Goal: Use online tool/utility: Utilize a website feature to perform a specific function

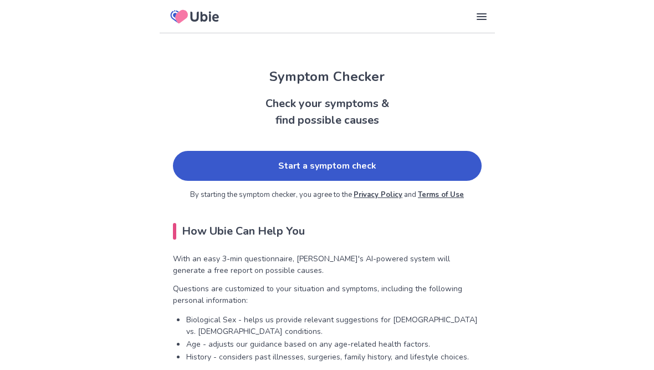
click at [383, 166] on link "Start a symptom check" at bounding box center [327, 166] width 309 height 30
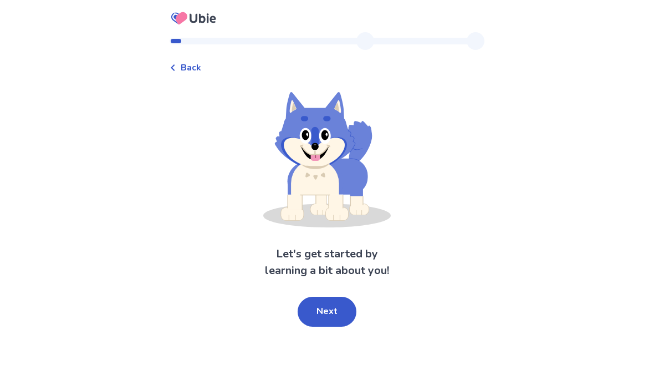
scroll to position [14, 0]
click at [339, 297] on button "Next" at bounding box center [327, 312] width 59 height 30
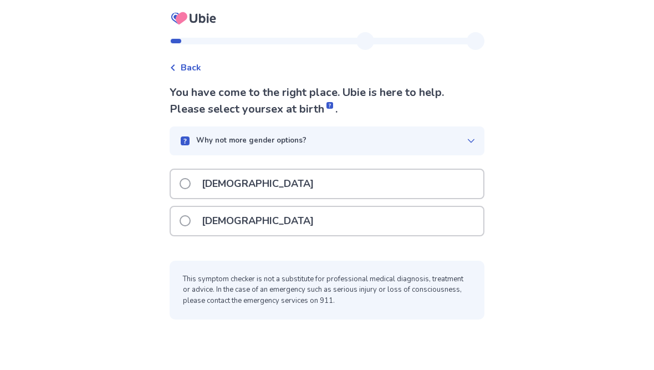
click at [199, 207] on label "[DEMOGRAPHIC_DATA]" at bounding box center [250, 221] width 141 height 28
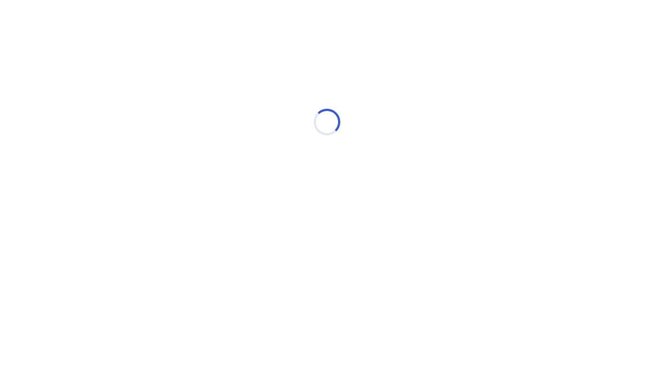
scroll to position [0, 0]
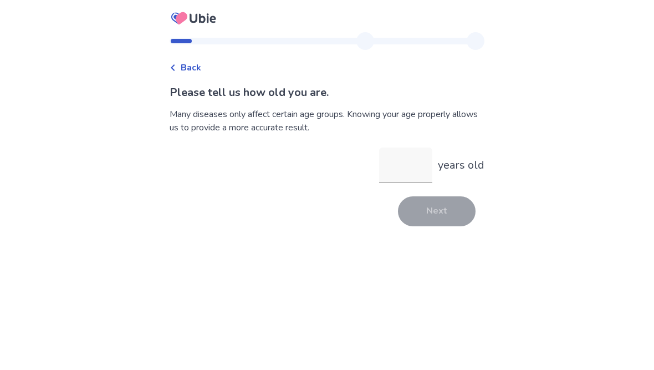
click at [395, 161] on input "years old" at bounding box center [405, 164] width 53 height 35
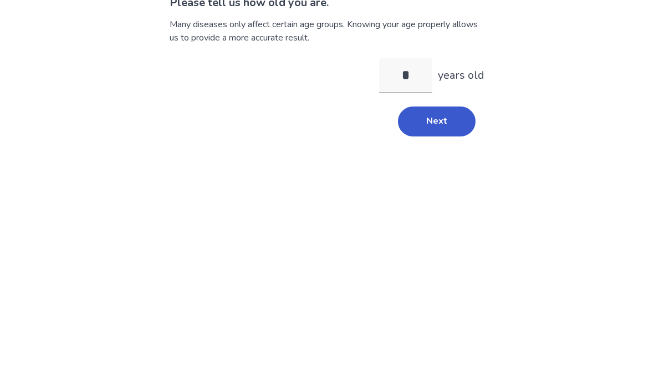
type input "**"
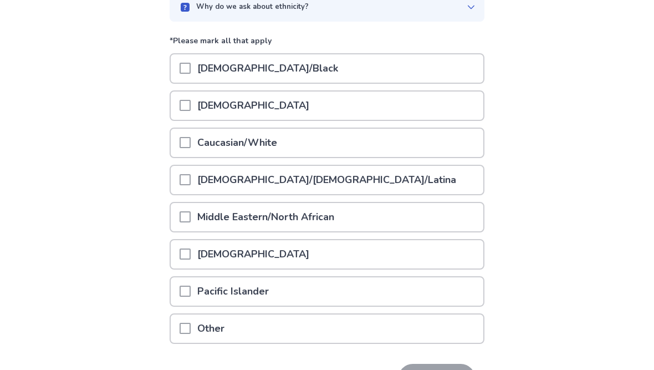
click at [191, 135] on div at bounding box center [185, 143] width 11 height 28
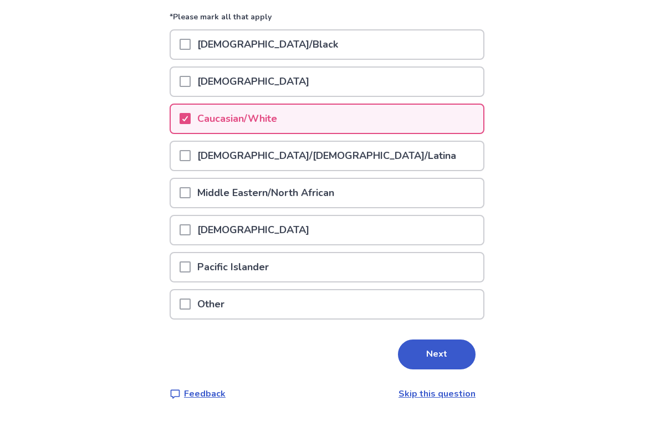
scroll to position [131, 0]
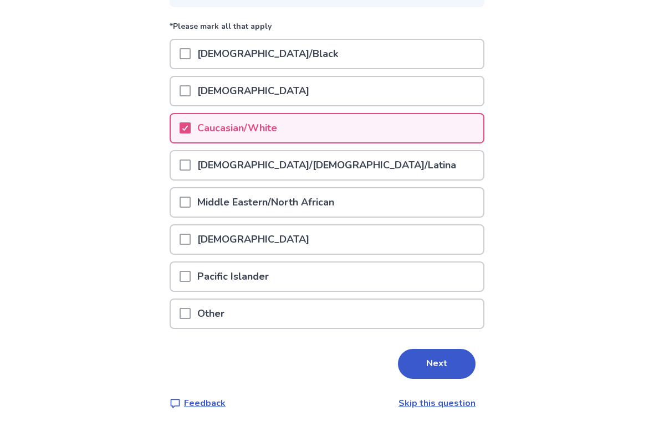
click at [440, 359] on button "Next" at bounding box center [437, 364] width 78 height 30
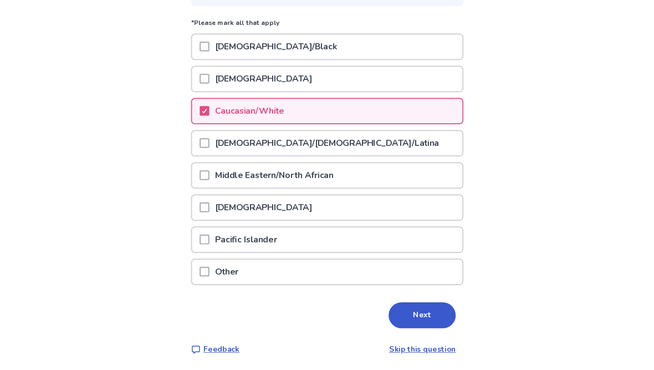
scroll to position [0, 0]
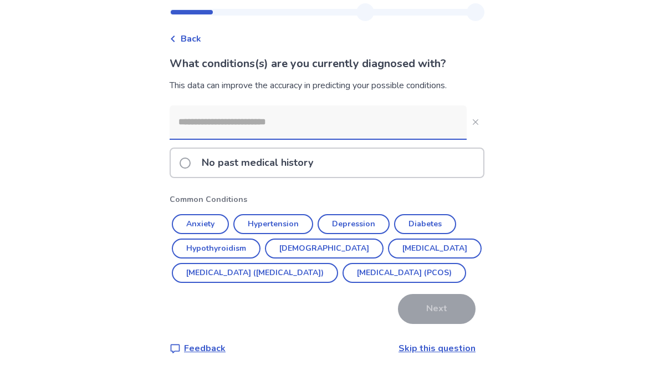
scroll to position [19, 0]
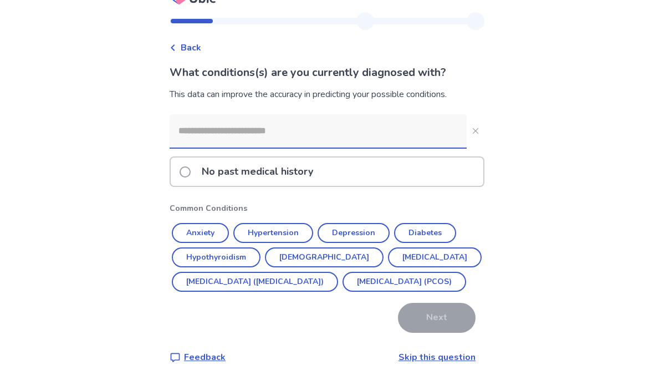
click at [285, 229] on button "Hypertension" at bounding box center [273, 233] width 80 height 20
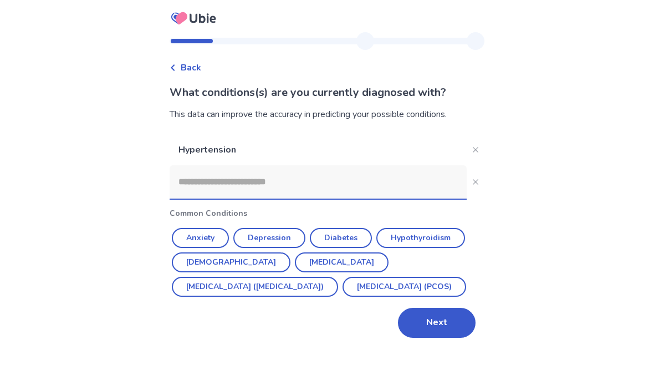
click at [432, 238] on button "Hypothyroidism" at bounding box center [420, 238] width 89 height 20
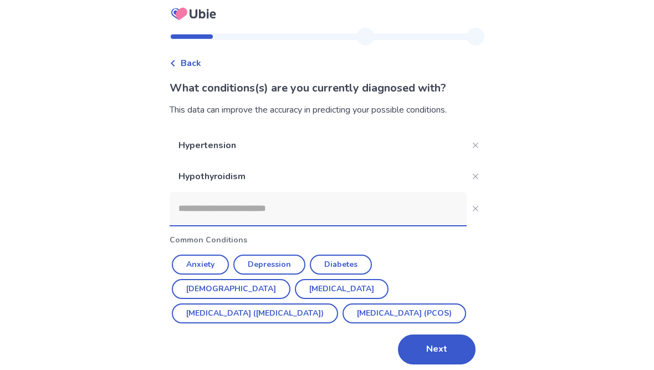
scroll to position [14, 0]
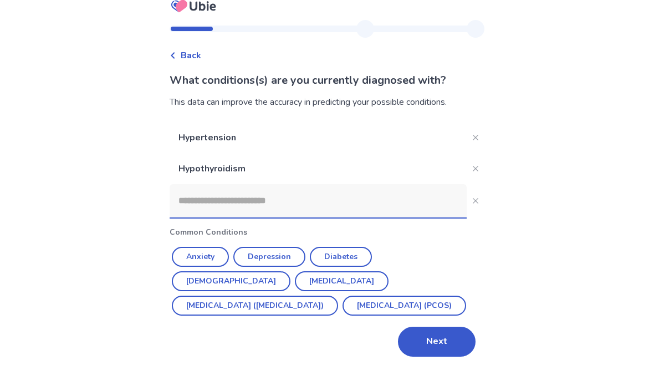
click at [440, 339] on button "Next" at bounding box center [437, 341] width 78 height 30
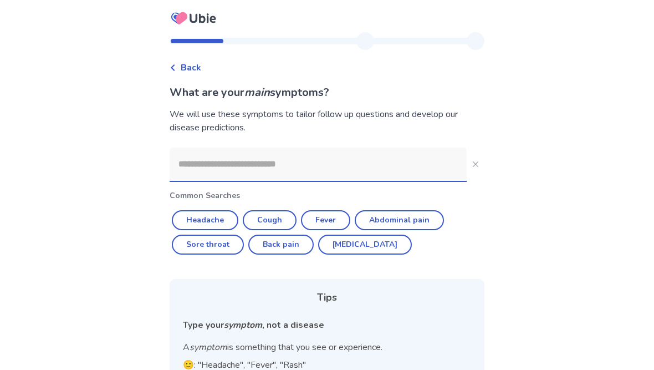
click at [282, 217] on button "Cough" at bounding box center [270, 220] width 54 height 20
type input "*****"
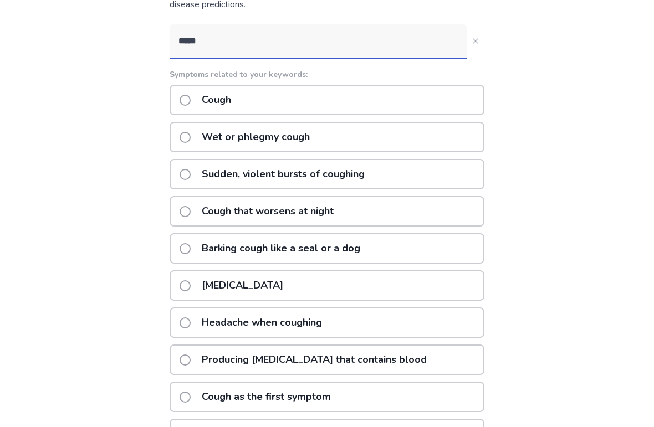
scroll to position [120, 0]
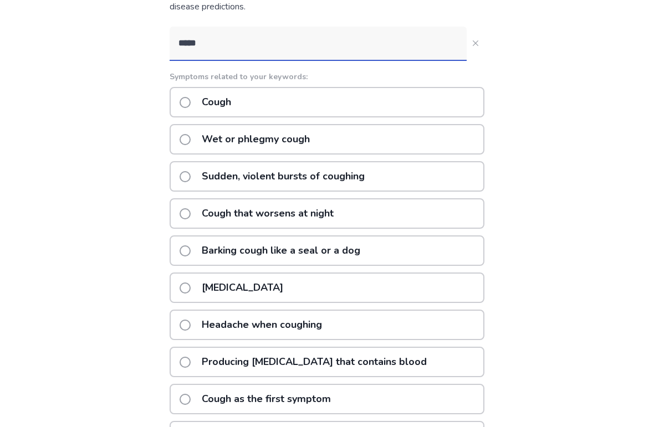
click at [198, 176] on label "Sudden, violent bursts of coughing" at bounding box center [276, 177] width 192 height 28
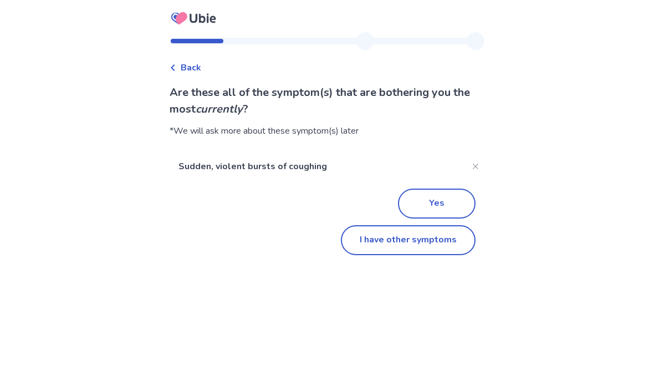
click at [445, 204] on button "Yes" at bounding box center [437, 203] width 78 height 30
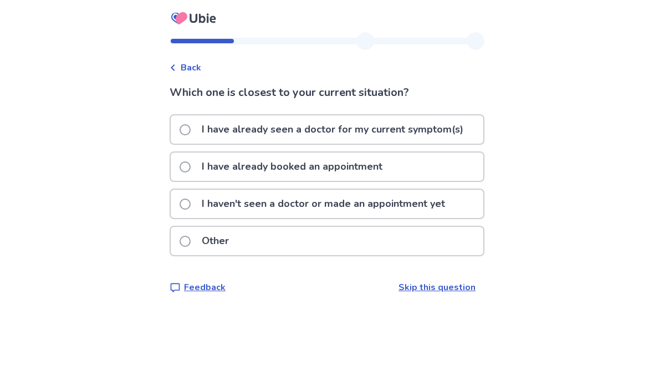
click at [191, 200] on span at bounding box center [185, 203] width 11 height 11
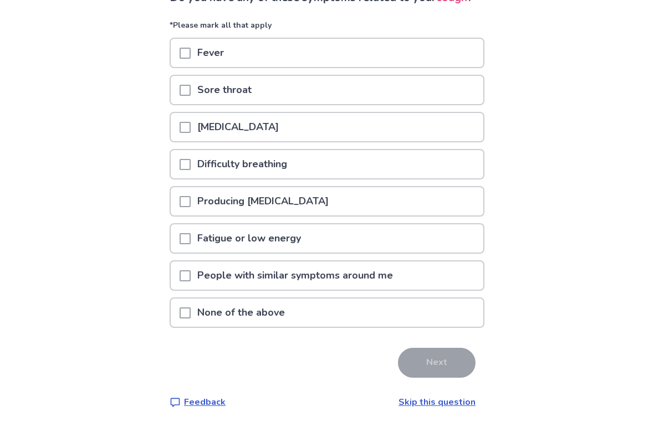
scroll to position [103, 0]
click at [191, 96] on span at bounding box center [185, 90] width 11 height 11
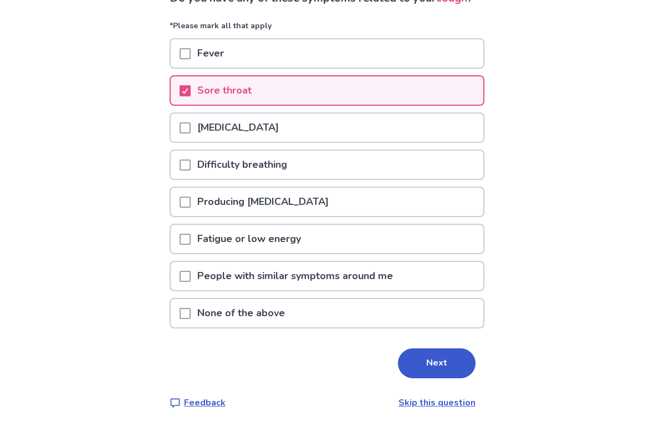
click at [189, 134] on span at bounding box center [185, 127] width 11 height 11
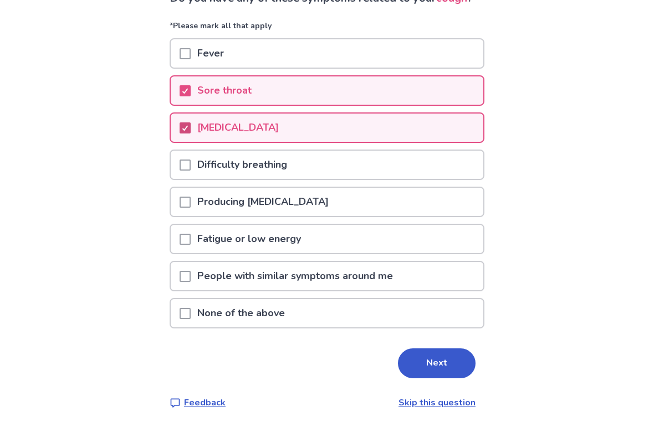
click at [190, 245] on span at bounding box center [185, 239] width 11 height 11
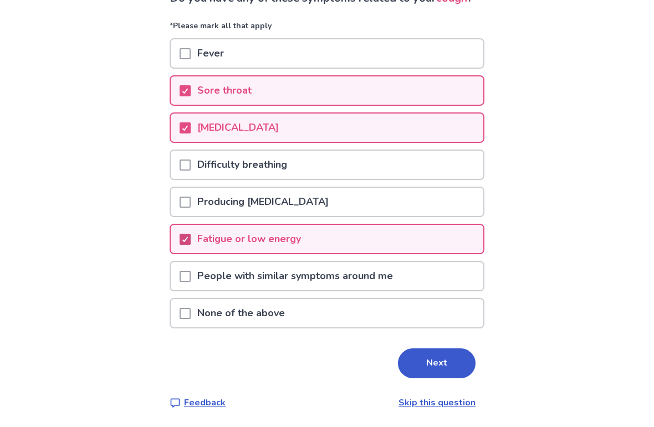
scroll to position [111, 0]
click at [433, 367] on button "Next" at bounding box center [437, 364] width 78 height 30
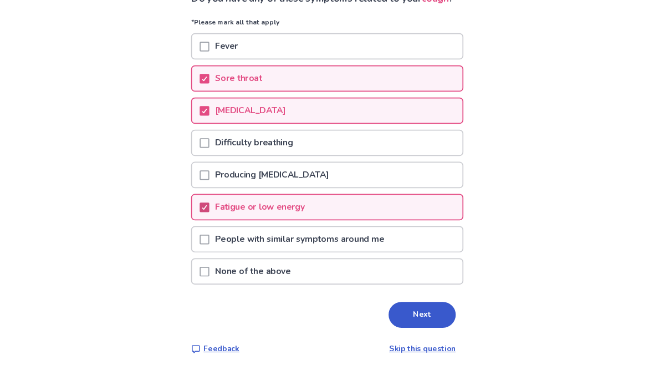
scroll to position [0, 0]
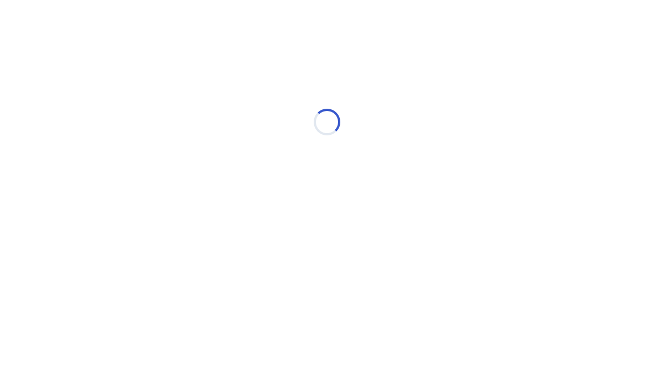
select select "*"
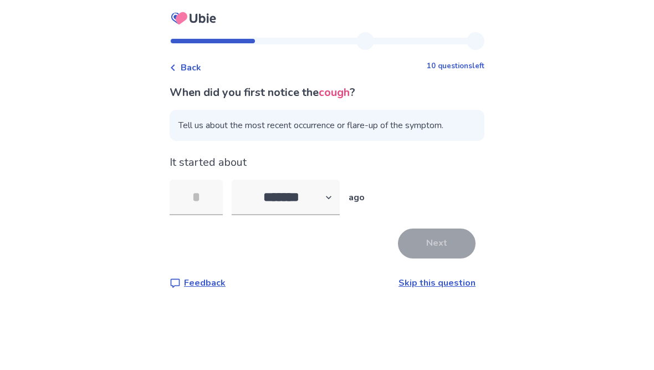
click at [212, 191] on input "tel" at bounding box center [196, 197] width 53 height 35
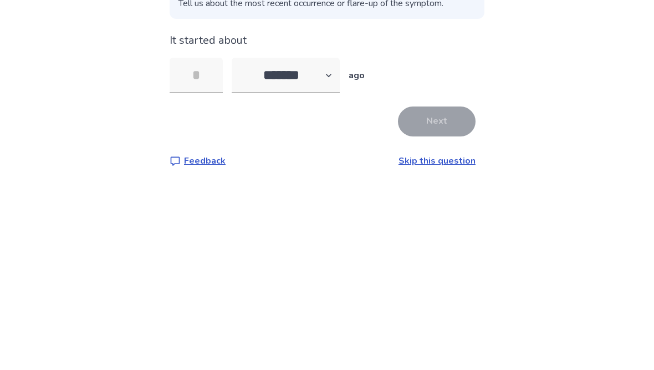
type input "*"
click at [438, 228] on button "Next" at bounding box center [437, 243] width 78 height 30
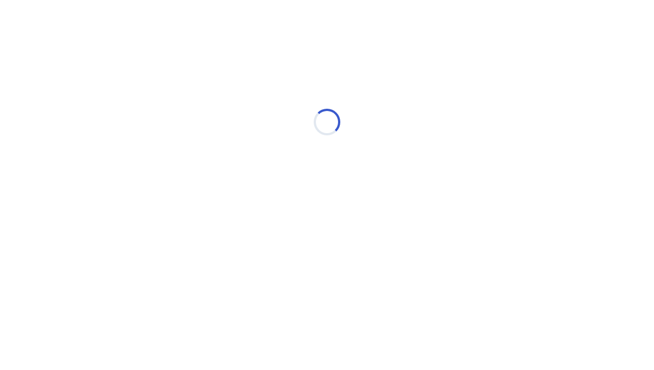
select select "*"
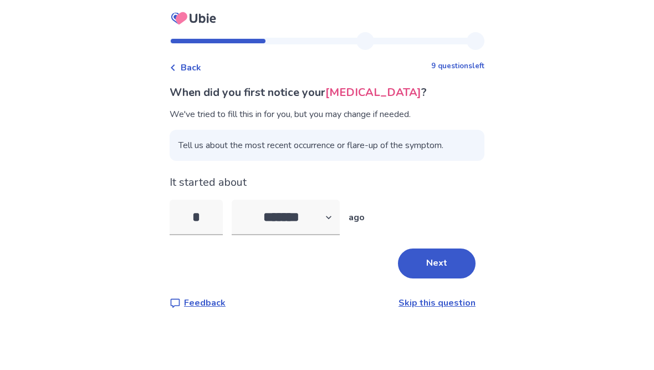
click at [437, 263] on button "Next" at bounding box center [437, 263] width 78 height 30
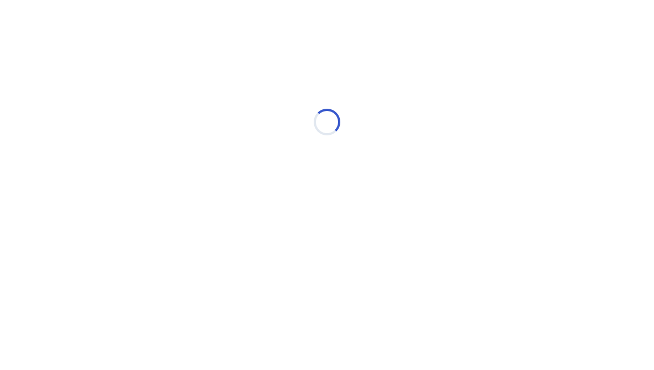
select select "*"
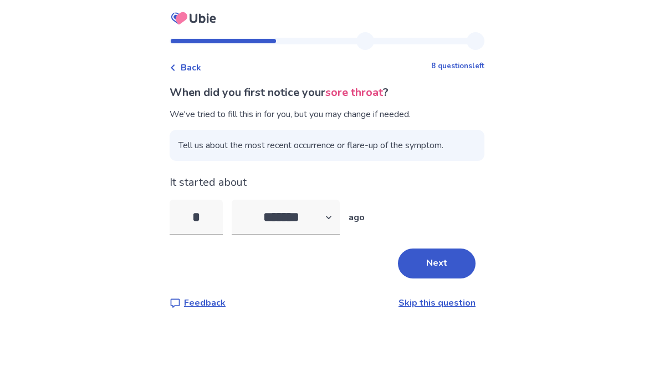
click at [440, 256] on button "Next" at bounding box center [437, 263] width 78 height 30
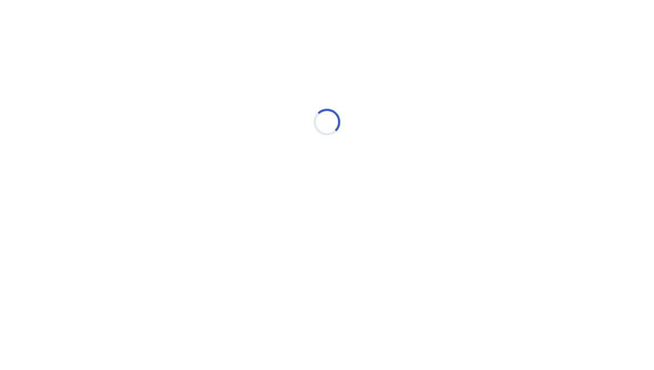
select select "*"
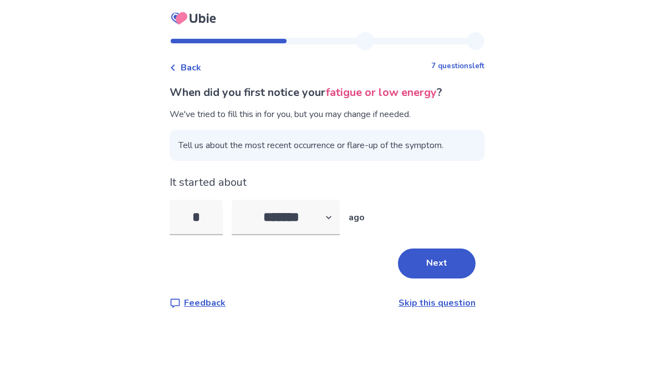
click at [462, 260] on button "Next" at bounding box center [437, 263] width 78 height 30
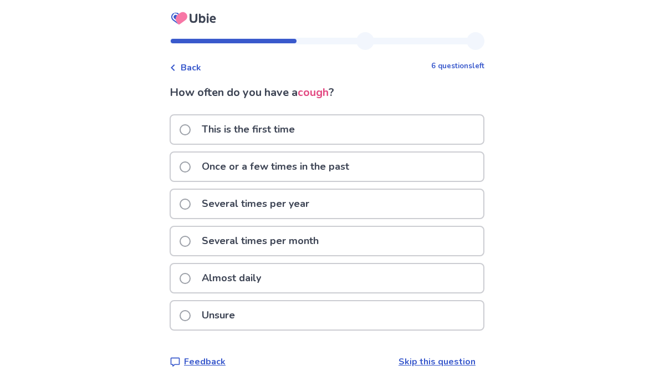
click at [191, 166] on span at bounding box center [185, 166] width 11 height 11
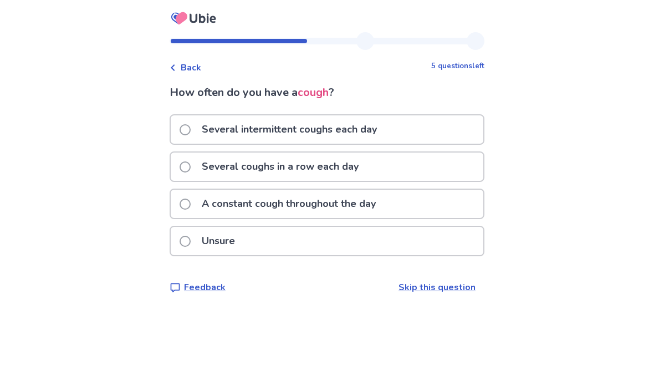
scroll to position [14, 0]
click at [196, 190] on label "A constant cough throughout the day" at bounding box center [281, 204] width 203 height 28
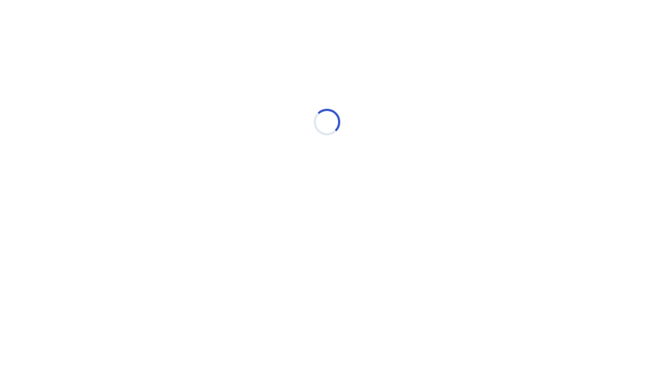
scroll to position [0, 0]
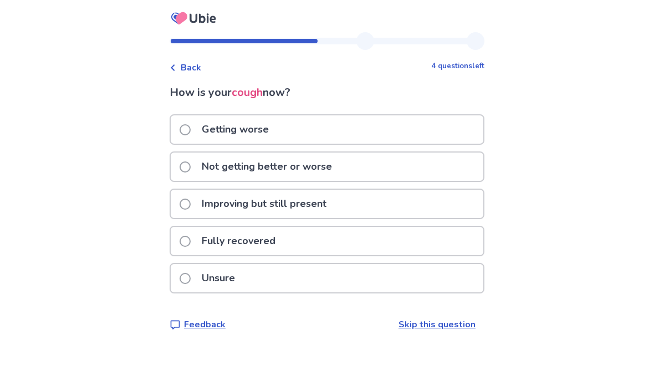
click at [196, 123] on label "Getting worse" at bounding box center [228, 129] width 96 height 28
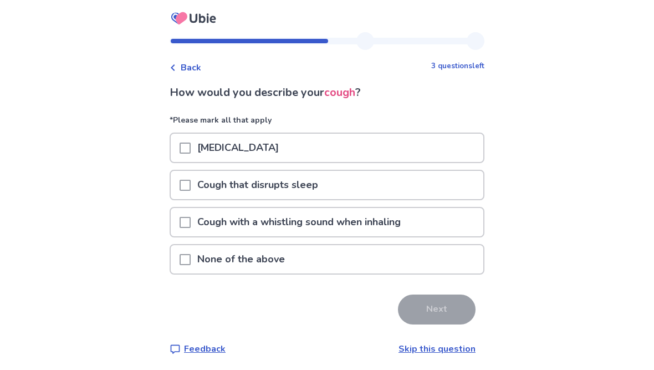
click at [191, 145] on span at bounding box center [185, 147] width 11 height 11
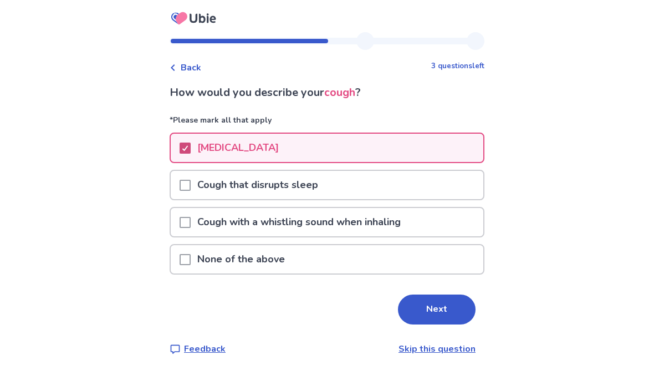
click at [440, 306] on button "Next" at bounding box center [437, 309] width 78 height 30
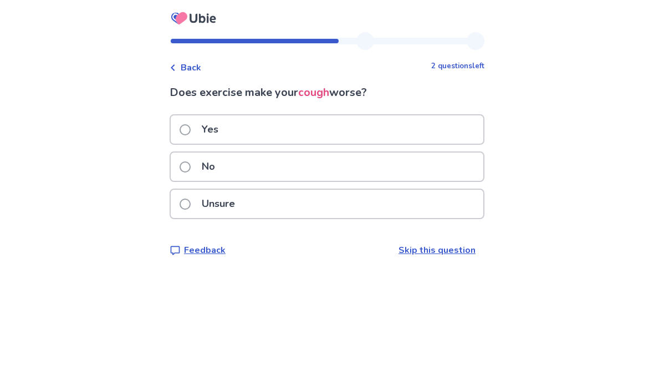
click at [191, 163] on span at bounding box center [185, 166] width 11 height 11
click at [197, 162] on label "No" at bounding box center [201, 166] width 42 height 28
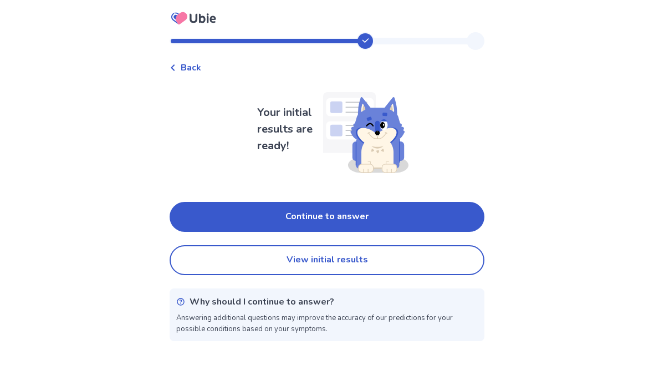
click at [422, 222] on button "Continue to answer" at bounding box center [327, 217] width 315 height 30
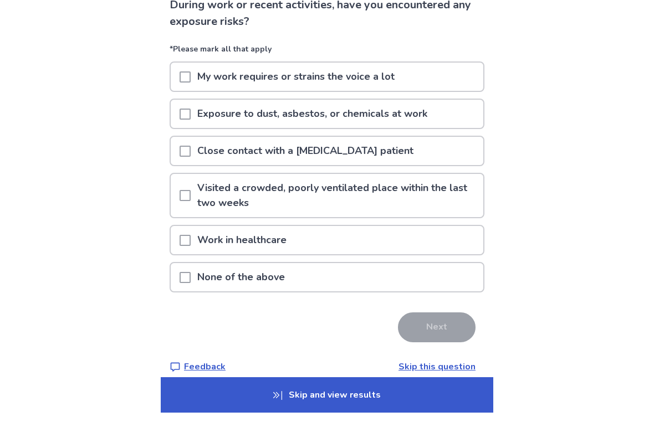
scroll to position [87, 0]
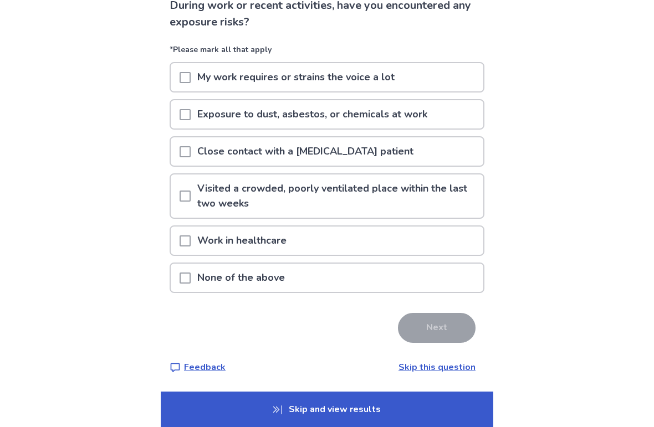
click at [191, 267] on div at bounding box center [185, 278] width 11 height 28
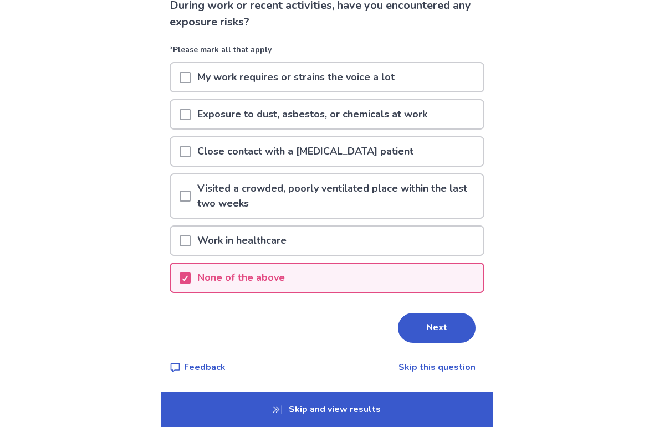
click at [441, 321] on button "Next" at bounding box center [437, 328] width 78 height 30
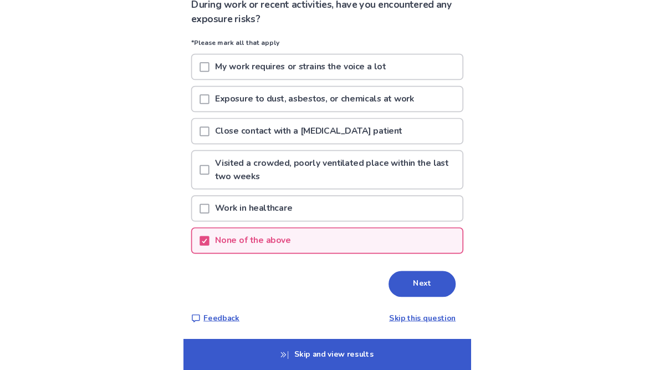
scroll to position [0, 0]
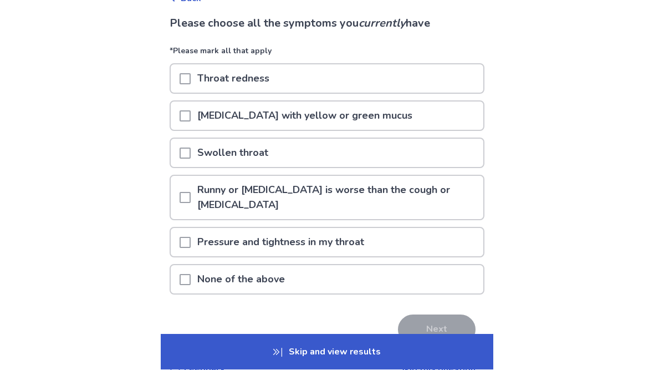
scroll to position [69, 0]
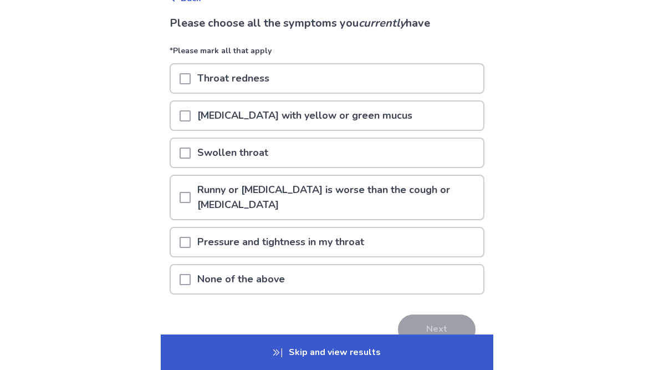
click at [191, 278] on span at bounding box center [185, 279] width 11 height 11
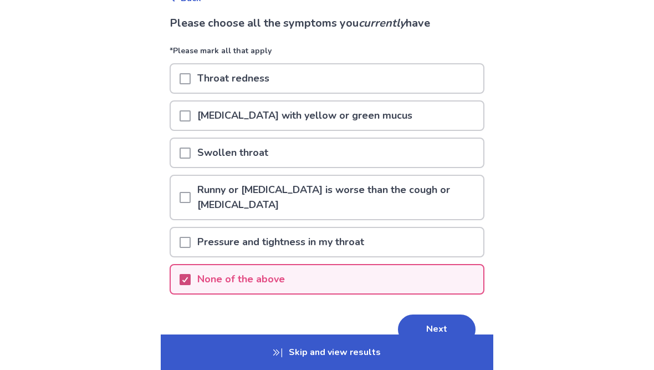
click at [444, 324] on button "Next" at bounding box center [437, 329] width 78 height 30
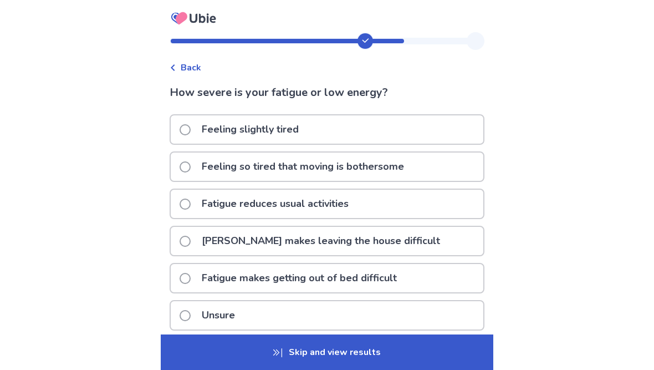
click at [191, 162] on span at bounding box center [185, 166] width 11 height 11
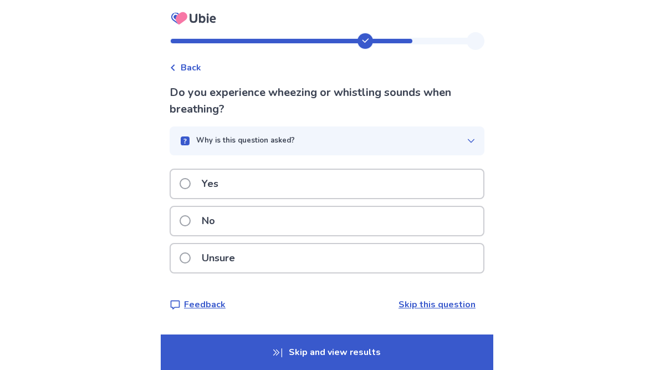
click at [197, 180] on label "Yes" at bounding box center [202, 184] width 45 height 28
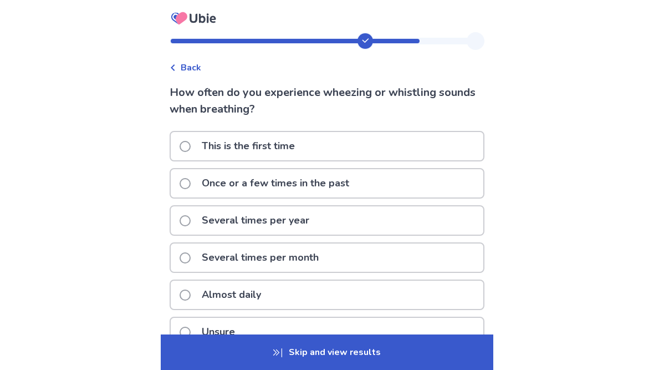
click at [191, 180] on span at bounding box center [185, 183] width 11 height 11
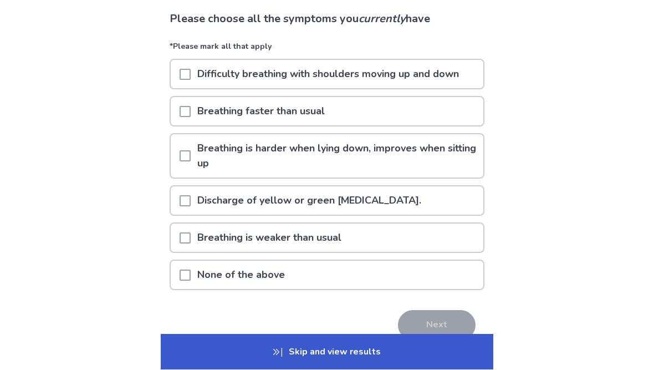
scroll to position [74, 0]
click at [191, 153] on span at bounding box center [185, 155] width 11 height 11
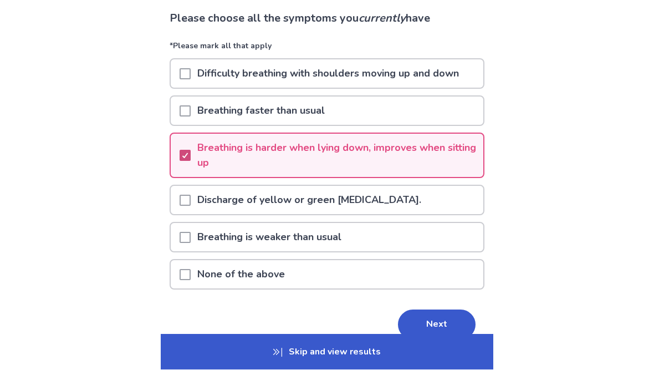
scroll to position [74, 0]
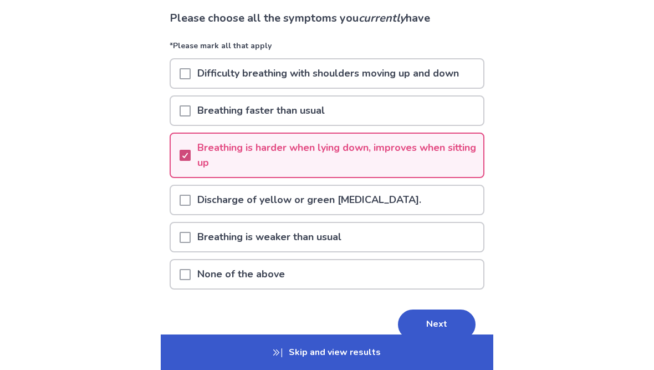
click at [440, 319] on button "Next" at bounding box center [437, 324] width 78 height 30
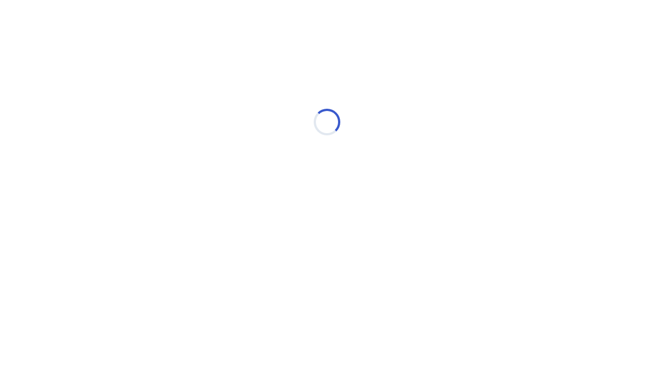
scroll to position [0, 0]
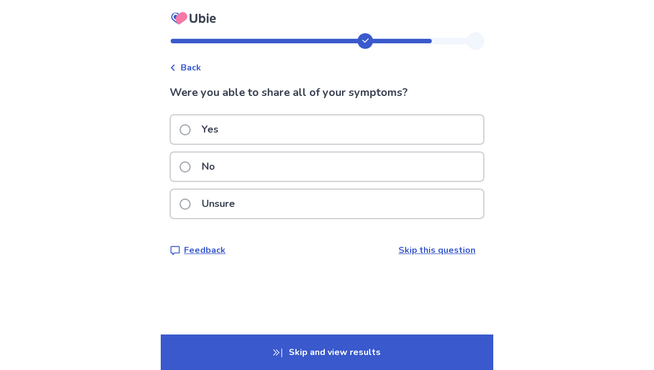
click at [191, 125] on span at bounding box center [185, 129] width 11 height 11
click at [191, 124] on span at bounding box center [185, 129] width 11 height 11
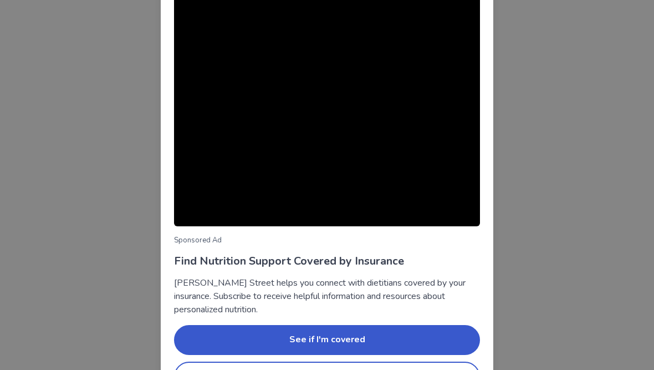
scroll to position [77, 0]
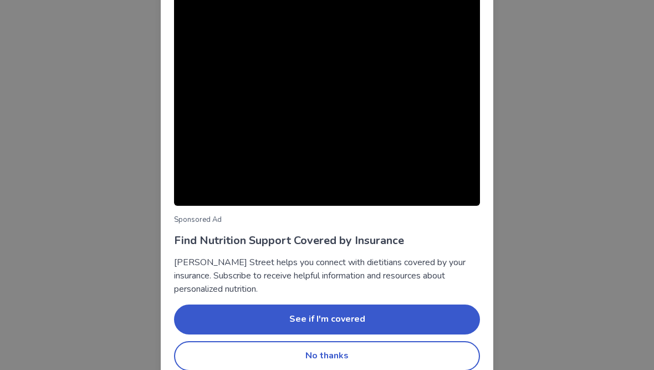
click at [351, 354] on button "No thanks" at bounding box center [327, 356] width 306 height 30
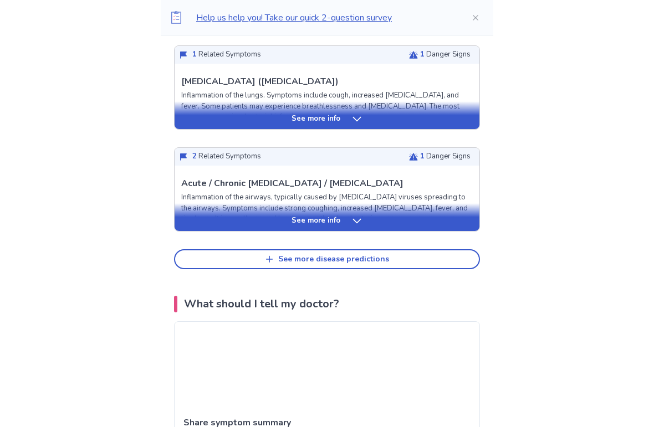
scroll to position [510, 0]
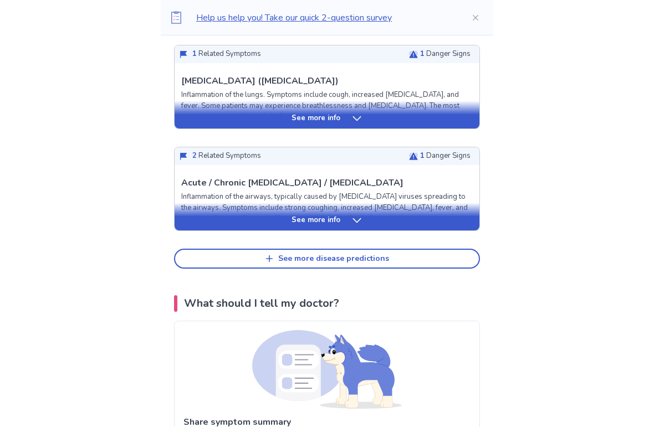
click at [354, 124] on div "See more info" at bounding box center [327, 115] width 305 height 28
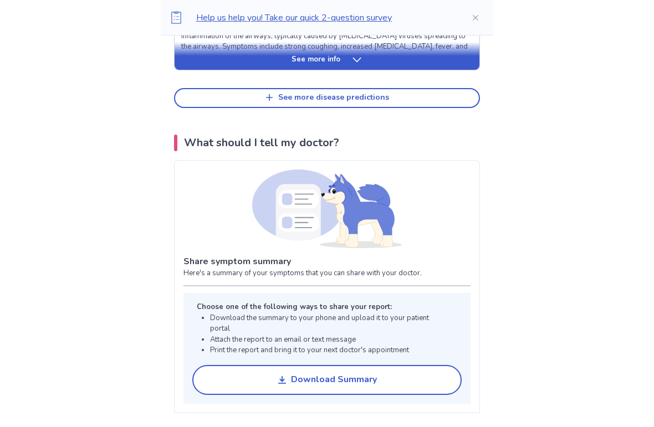
scroll to position [1353, 0]
